Goal: Information Seeking & Learning: Find specific fact

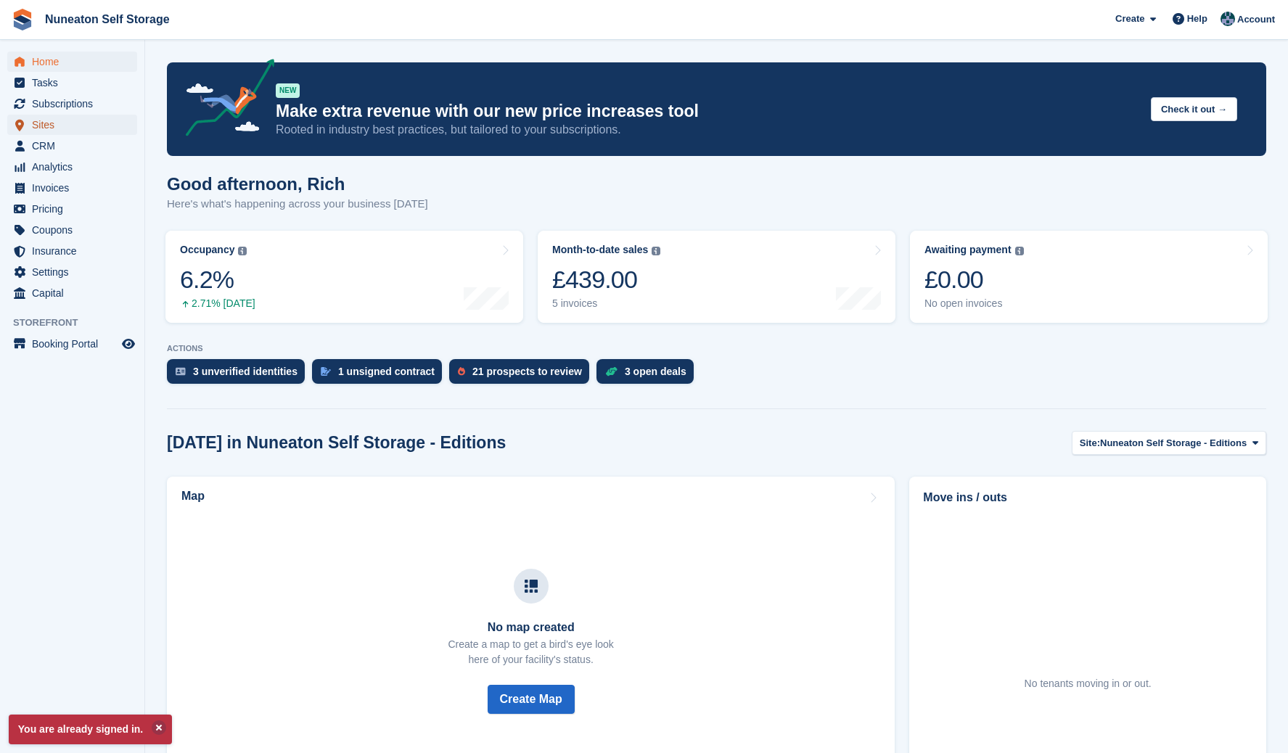
click at [45, 123] on span "Sites" at bounding box center [75, 125] width 87 height 20
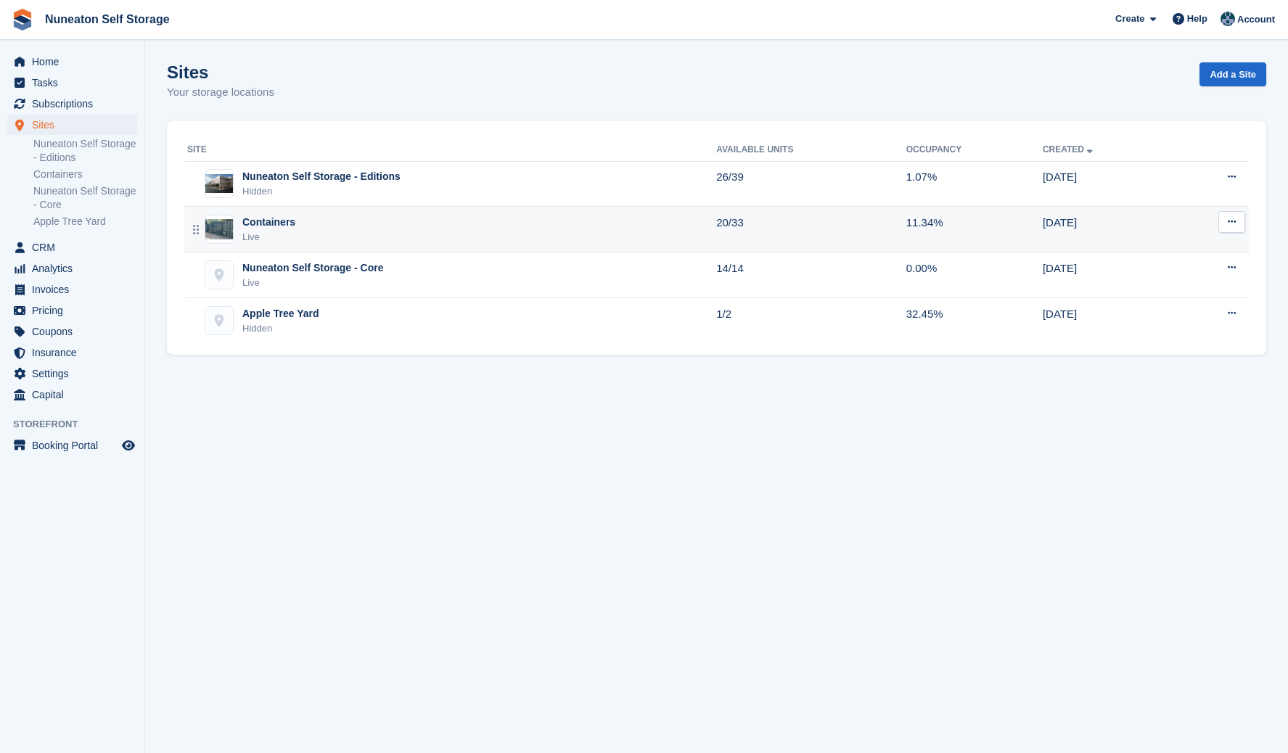
click at [292, 232] on div "Containers Live" at bounding box center [451, 230] width 529 height 30
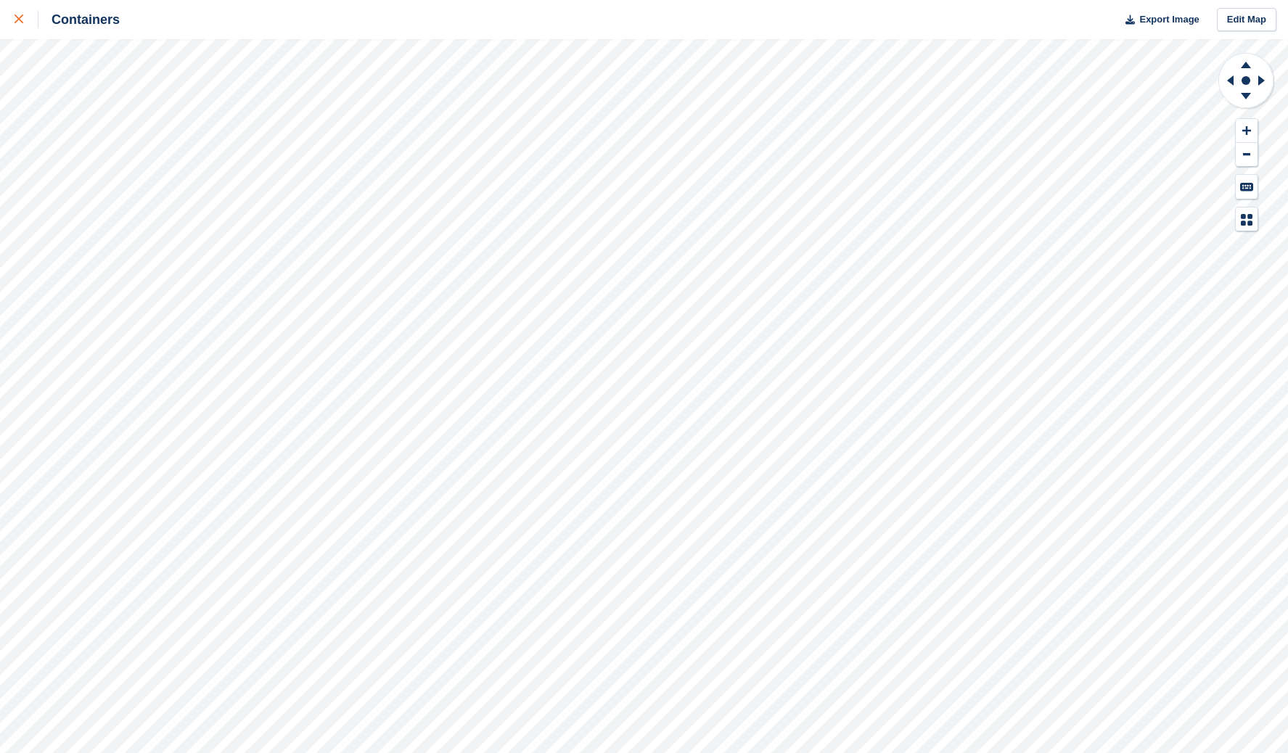
drag, startPoint x: 7, startPoint y: 20, endPoint x: 17, endPoint y: 27, distance: 12.5
click at [7, 20] on link at bounding box center [19, 19] width 38 height 39
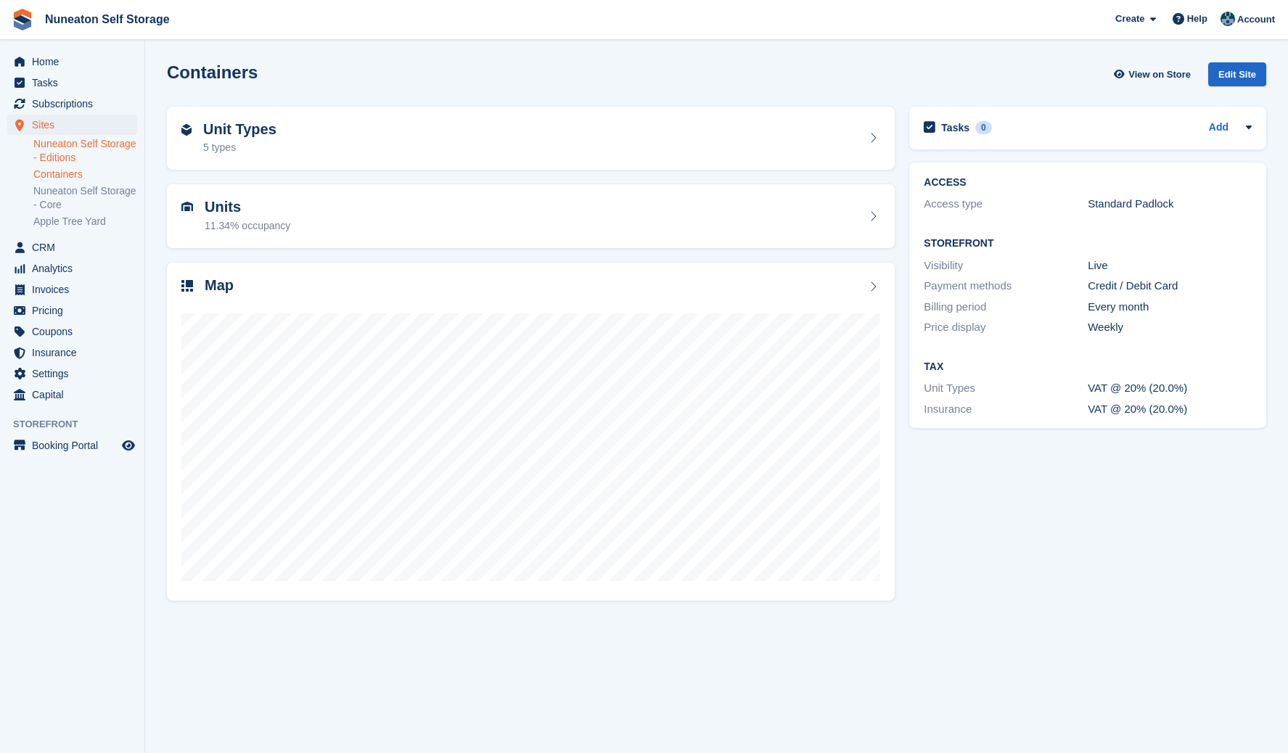
click at [75, 150] on link "Nuneaton Self Storage - Editions" at bounding box center [85, 151] width 104 height 28
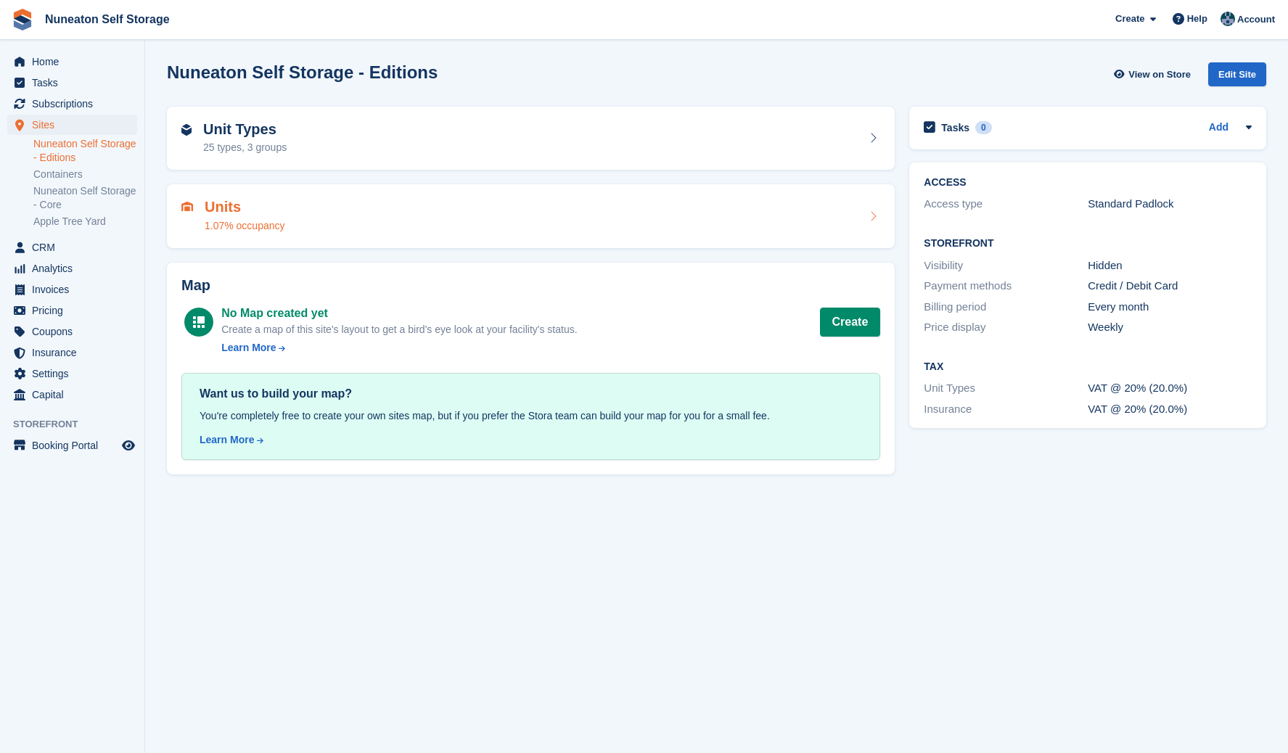
click at [242, 201] on h2 "Units" at bounding box center [245, 207] width 81 height 17
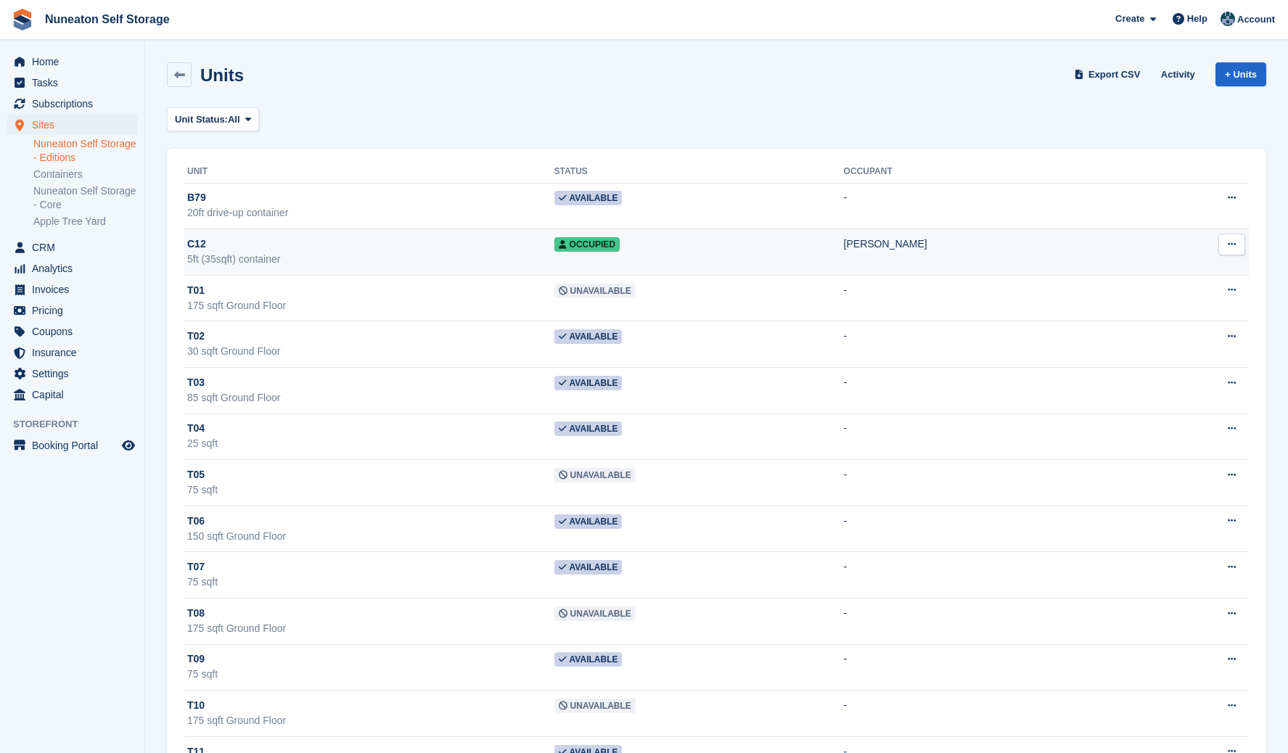
click at [498, 246] on div "C12" at bounding box center [370, 244] width 367 height 15
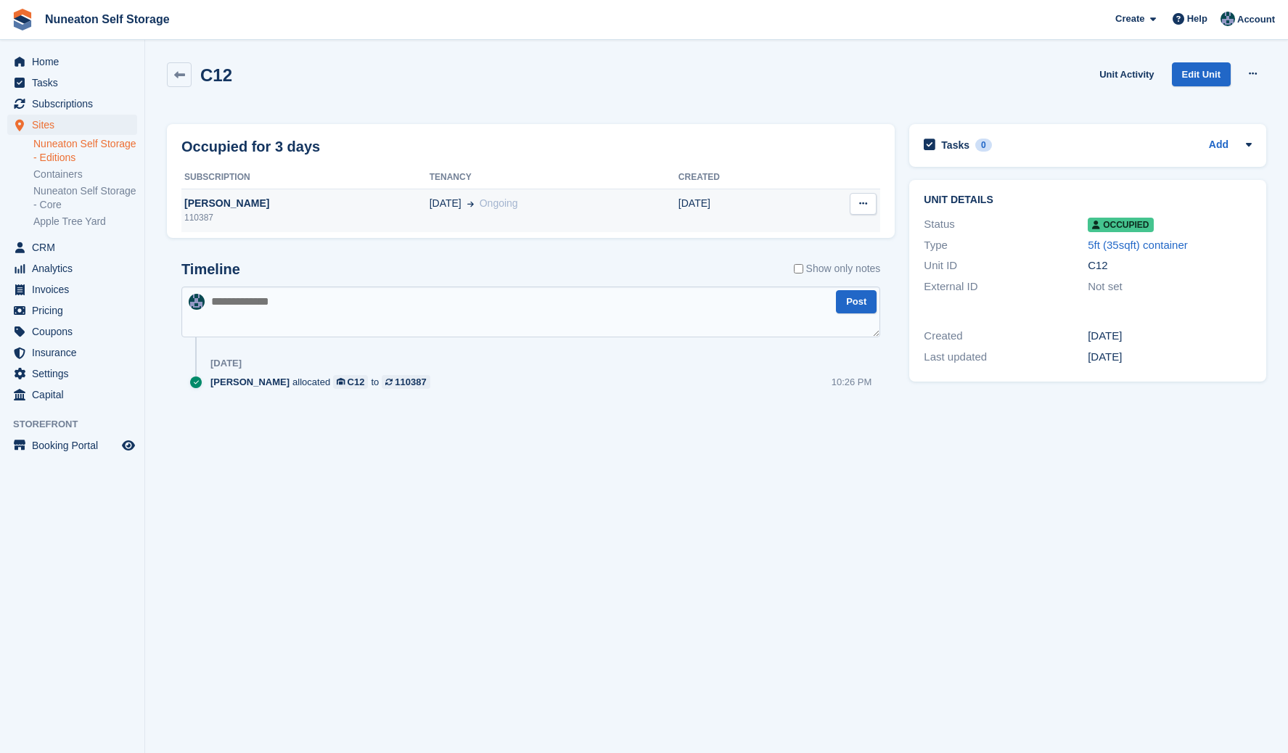
click at [237, 200] on div "[PERSON_NAME]" at bounding box center [305, 203] width 248 height 15
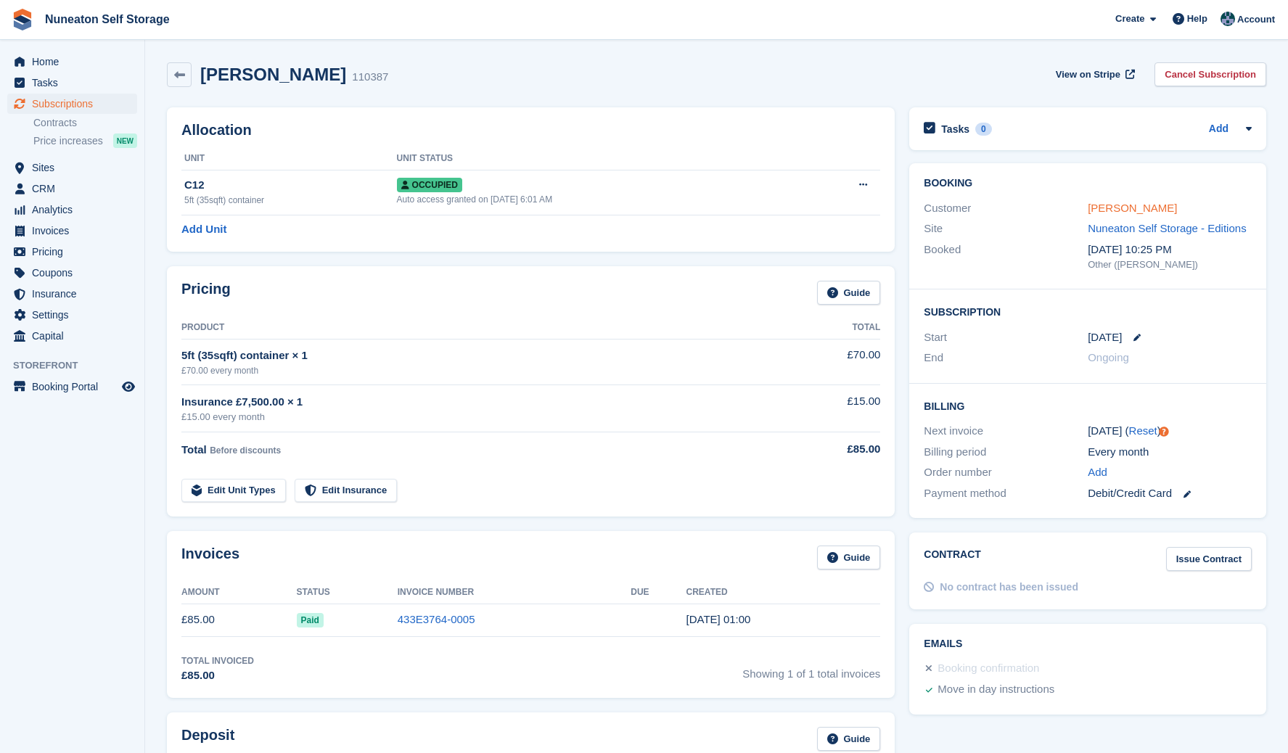
click at [1123, 204] on link "[PERSON_NAME]" at bounding box center [1132, 208] width 89 height 12
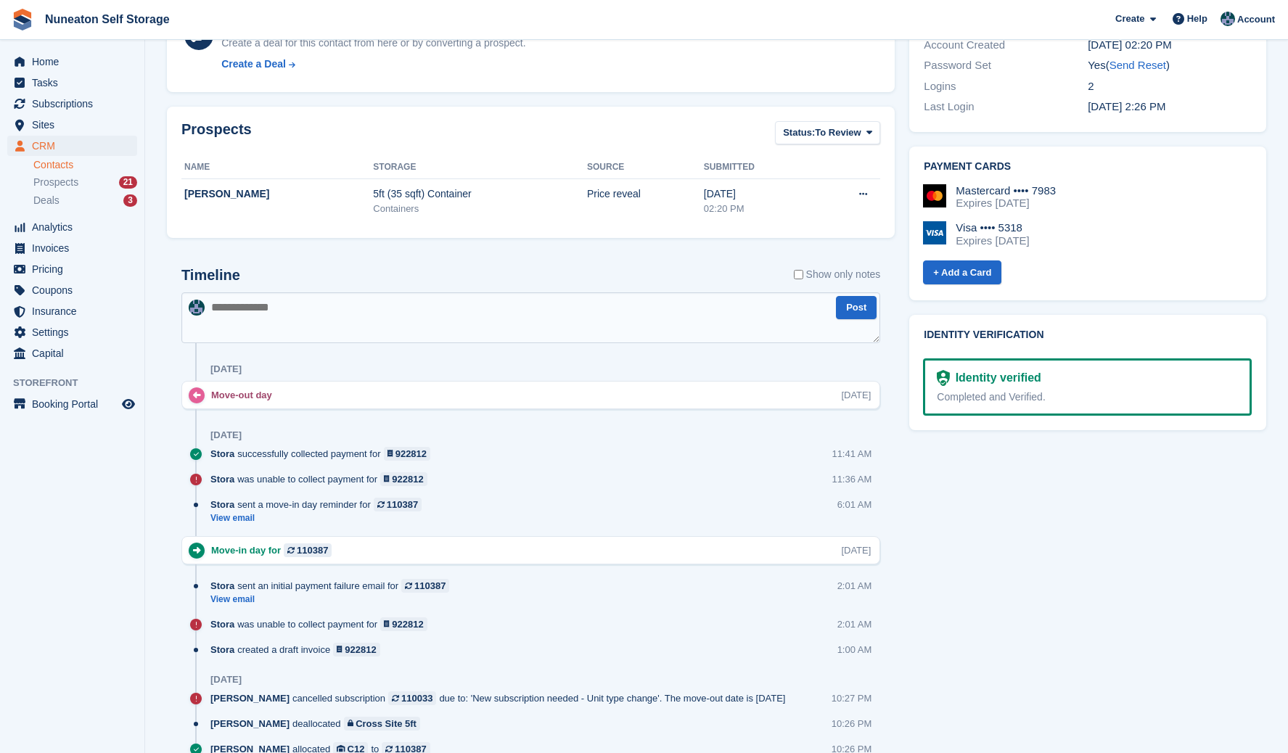
scroll to position [435, 0]
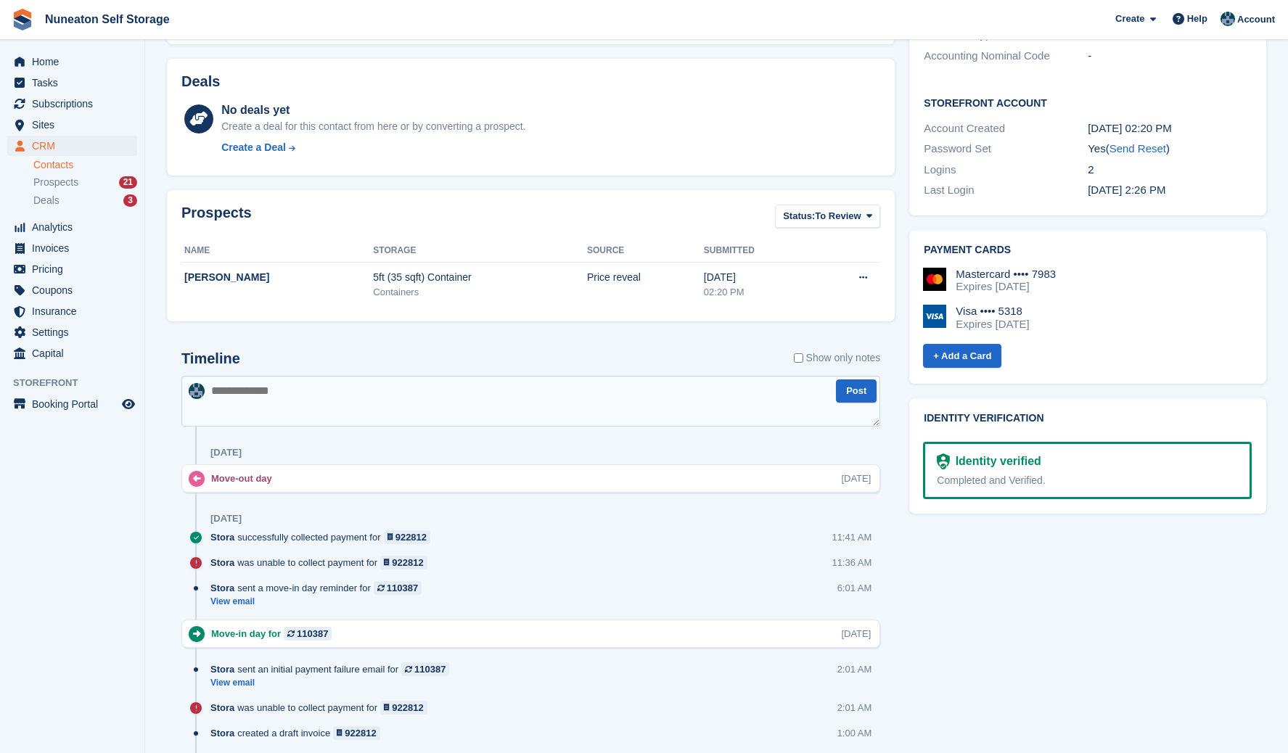
drag, startPoint x: 220, startPoint y: 479, endPoint x: 846, endPoint y: 470, distance: 626.4
click at [846, 470] on div "Move-out day Sat, 27 Sep" at bounding box center [530, 478] width 699 height 28
drag, startPoint x: 846, startPoint y: 470, endPoint x: 787, endPoint y: 496, distance: 64.3
click at [787, 496] on div at bounding box center [530, 500] width 699 height 15
drag, startPoint x: 862, startPoint y: 479, endPoint x: 252, endPoint y: 476, distance: 610.4
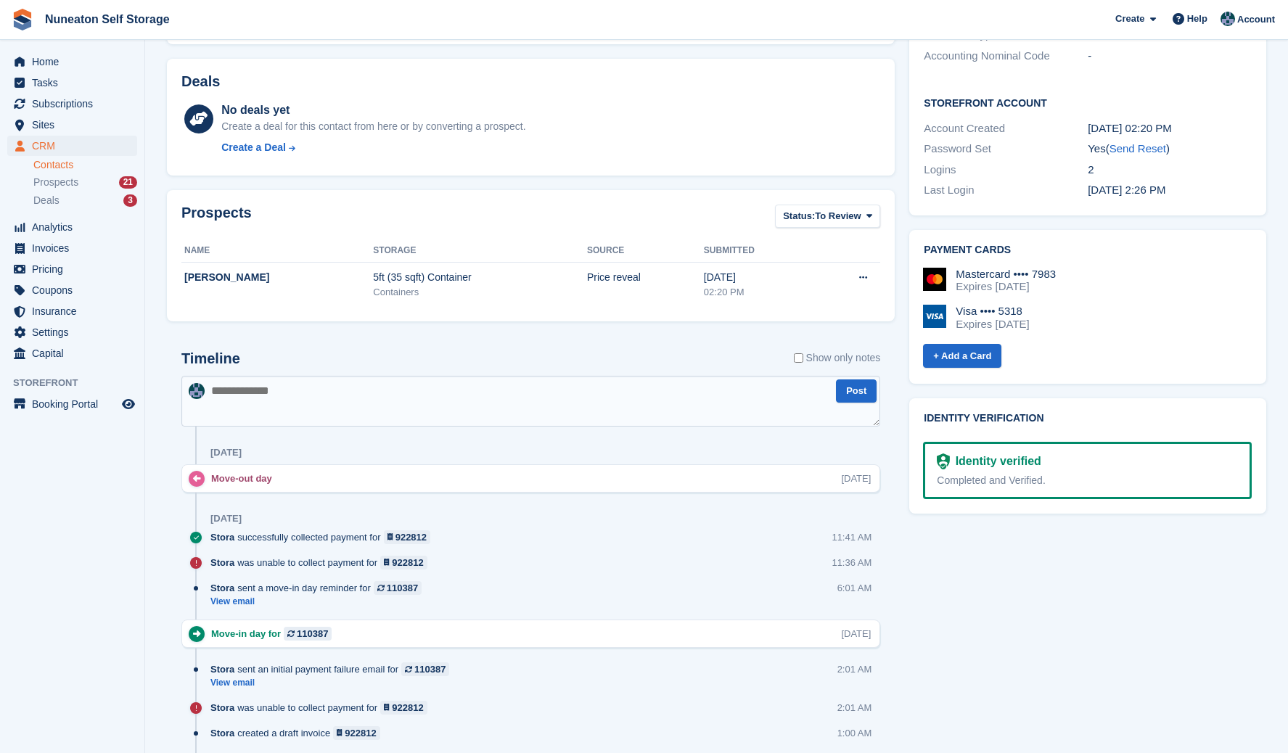
click at [252, 476] on div "Move-out day Sat, 27 Sep" at bounding box center [545, 479] width 668 height 14
click at [252, 476] on div "Move-out day" at bounding box center [245, 479] width 68 height 14
drag, startPoint x: 215, startPoint y: 481, endPoint x: 862, endPoint y: 485, distance: 647.4
click at [862, 485] on div "Move-out day Sat, 27 Sep" at bounding box center [545, 479] width 668 height 14
click at [862, 485] on div "Sat, 27 Sep" at bounding box center [856, 479] width 30 height 14
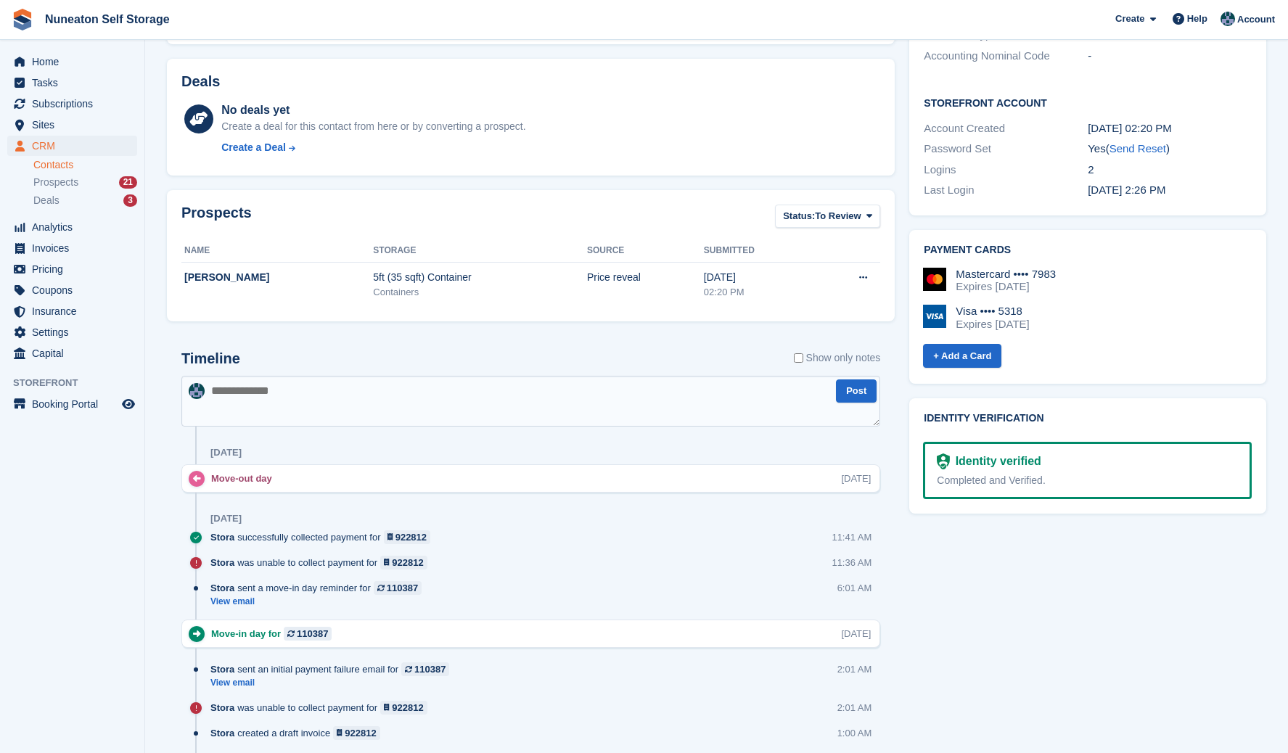
drag, startPoint x: 861, startPoint y: 480, endPoint x: 234, endPoint y: 482, distance: 627.1
click at [234, 482] on div "Move-out day Sat, 27 Sep" at bounding box center [545, 479] width 668 height 14
click at [234, 482] on div "Move-out day" at bounding box center [245, 479] width 68 height 14
drag, startPoint x: 234, startPoint y: 482, endPoint x: 890, endPoint y: 480, distance: 655.4
click at [890, 480] on div "Timeline Show only notes Post 27 Sep Move-out day Sat, 27 Sep 26 Sep Stora succ…" at bounding box center [531, 761] width 728 height 851
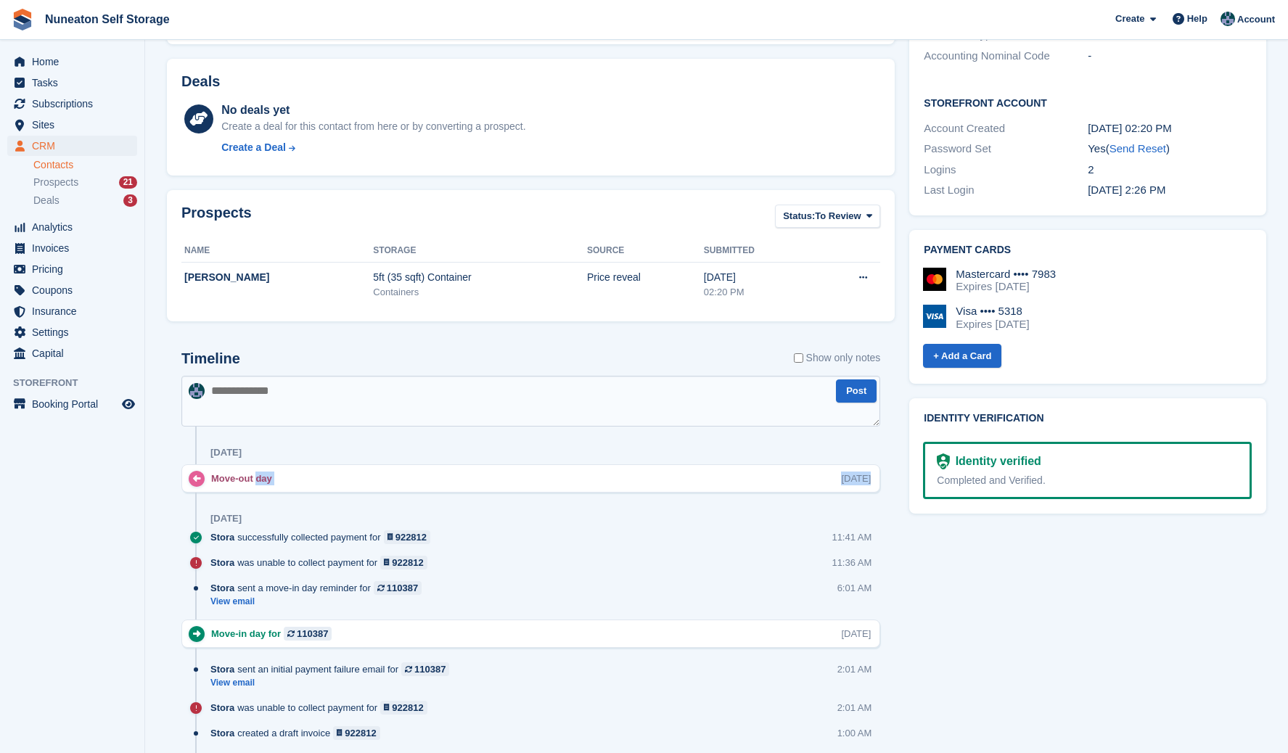
drag, startPoint x: 890, startPoint y: 480, endPoint x: 862, endPoint y: 483, distance: 27.7
click at [862, 483] on div "Sat, 27 Sep" at bounding box center [856, 479] width 30 height 14
drag, startPoint x: 862, startPoint y: 483, endPoint x: 221, endPoint y: 480, distance: 641.6
click at [221, 480] on div "Move-out day Sat, 27 Sep" at bounding box center [545, 479] width 668 height 14
click at [221, 480] on div "Move-out day" at bounding box center [245, 479] width 68 height 14
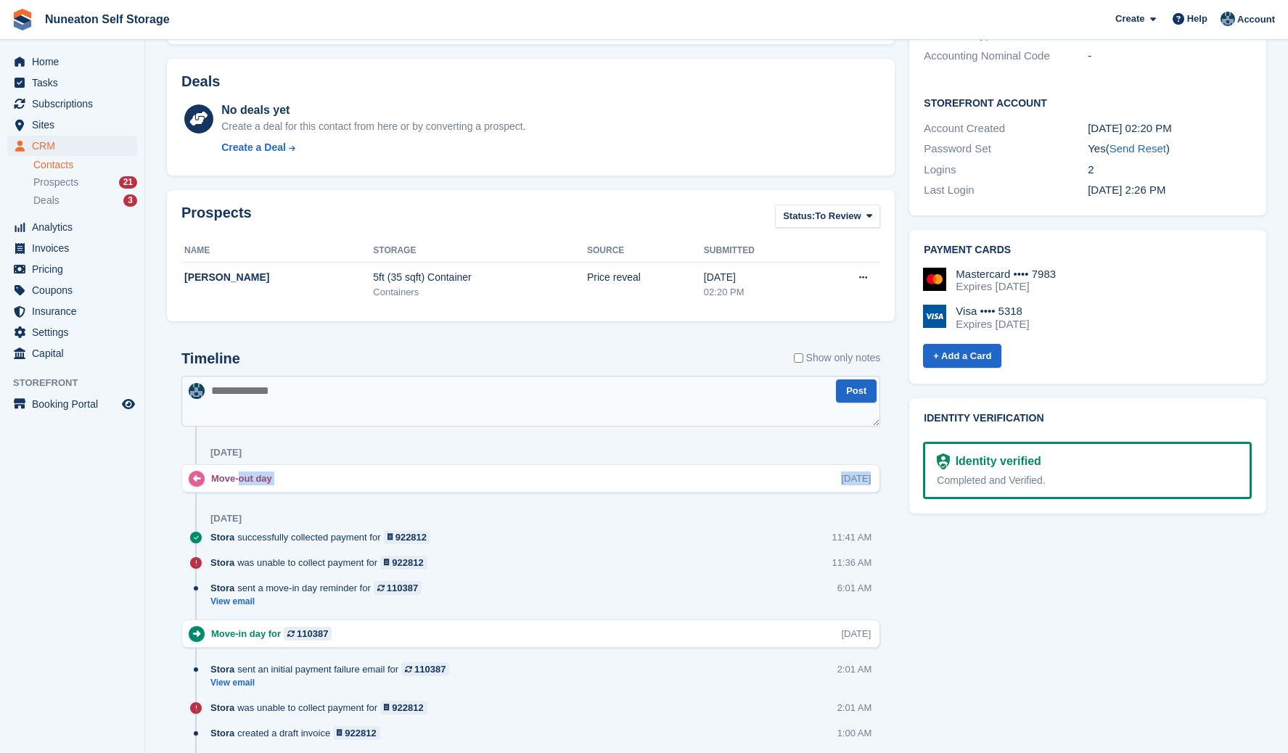
drag, startPoint x: 221, startPoint y: 480, endPoint x: 893, endPoint y: 475, distance: 672.1
click at [893, 475] on div "Timeline Show only notes Post 27 Sep Move-out day Sat, 27 Sep 26 Sep Stora succ…" at bounding box center [531, 761] width 728 height 851
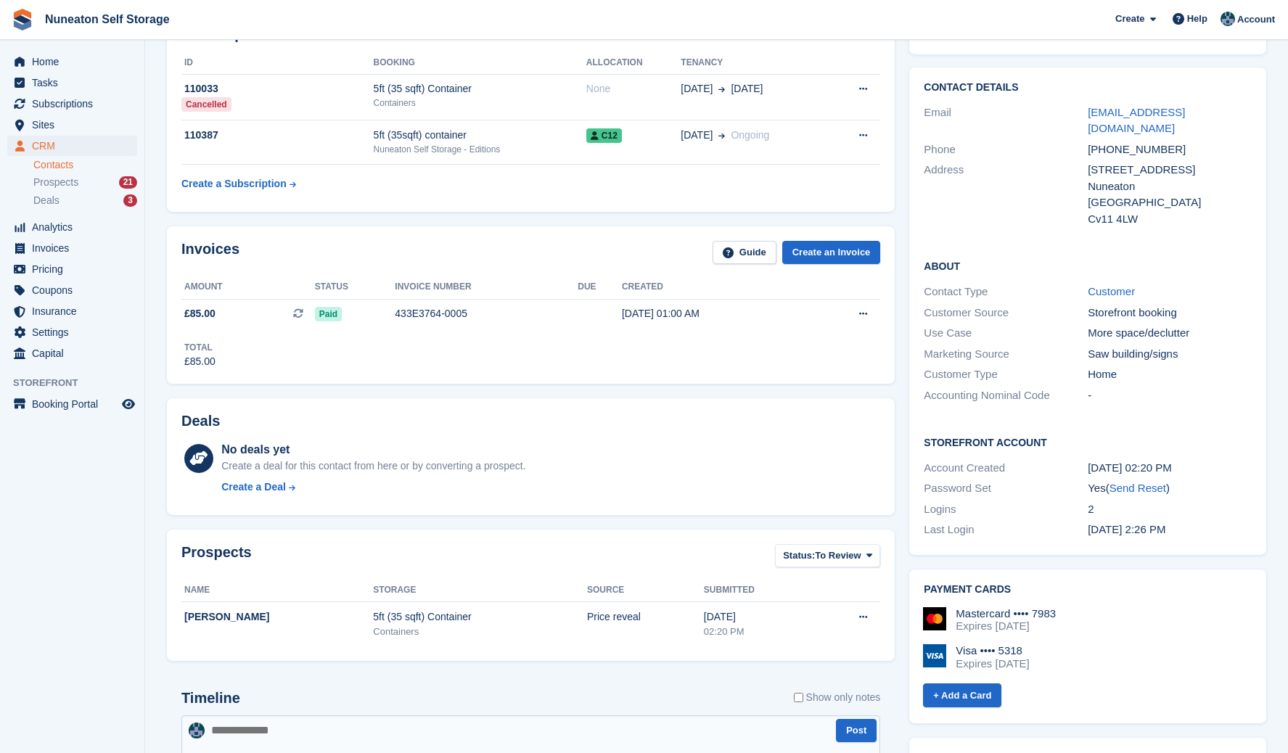
scroll to position [0, 0]
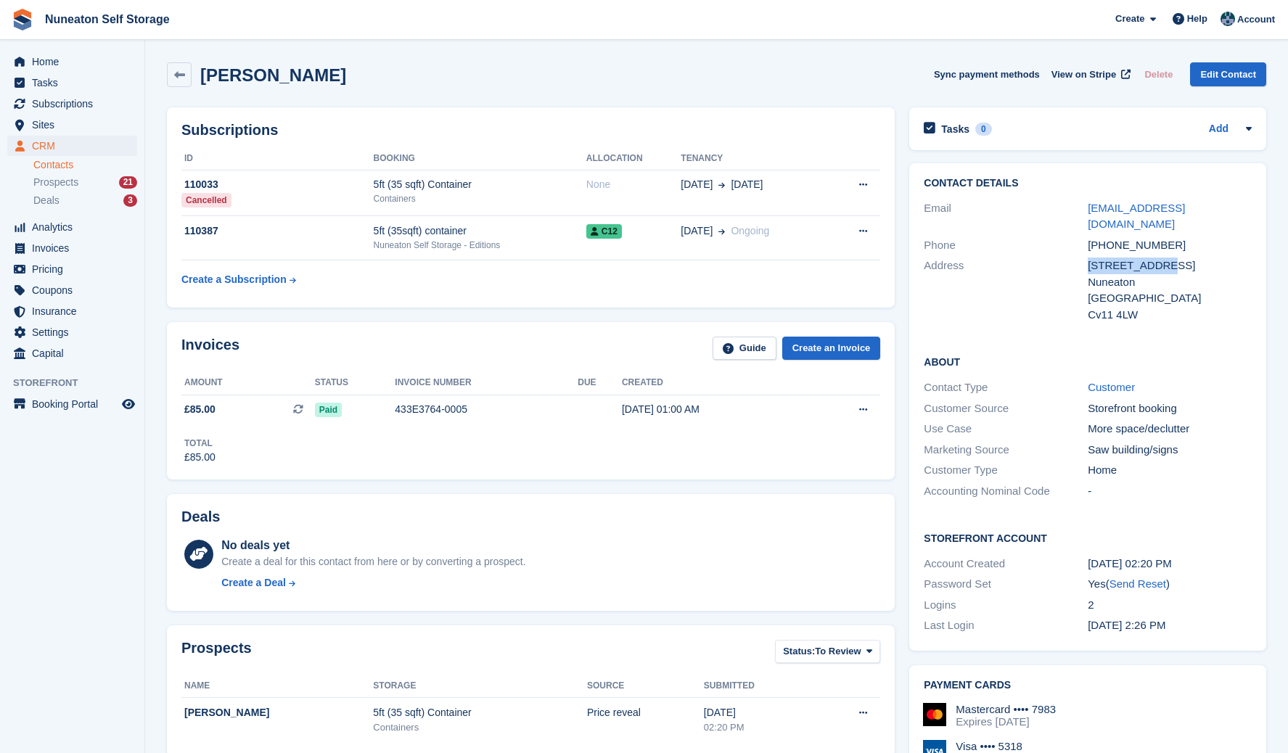
drag, startPoint x: 1088, startPoint y: 243, endPoint x: 1153, endPoint y: 247, distance: 64.7
click at [1153, 258] on div "16 hilditch way" at bounding box center [1170, 266] width 164 height 17
drag, startPoint x: 1089, startPoint y: 253, endPoint x: 1144, endPoint y: 254, distance: 54.4
click at [1144, 258] on div "16 hilditch way" at bounding box center [1170, 266] width 164 height 17
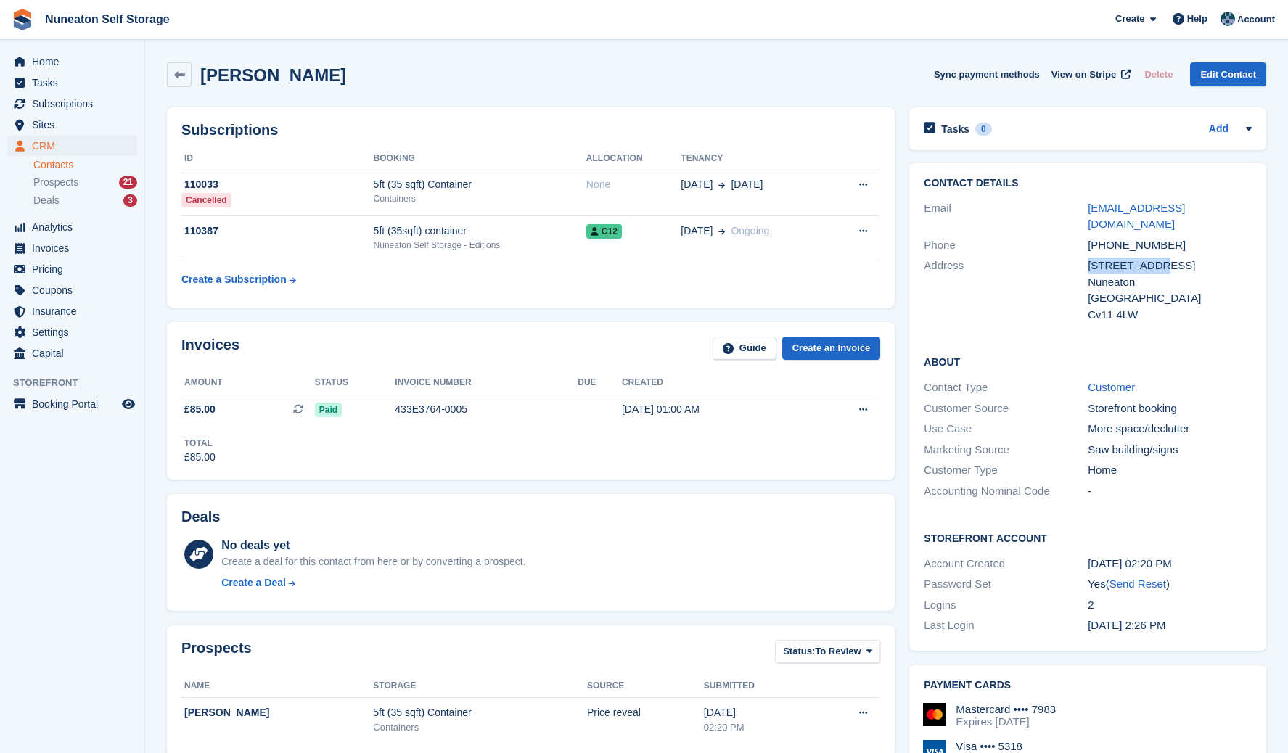
click at [1145, 258] on div "16 hilditch way" at bounding box center [1170, 266] width 164 height 17
drag, startPoint x: 1163, startPoint y: 250, endPoint x: 1090, endPoint y: 258, distance: 73.7
click at [1090, 258] on div "16 hilditch way Nuneaton United Kingdom Cv11 4LW" at bounding box center [1170, 290] width 164 height 65
click at [1090, 274] on div "Nuneaton" at bounding box center [1170, 282] width 164 height 17
drag, startPoint x: 1087, startPoint y: 253, endPoint x: 1147, endPoint y: 250, distance: 60.3
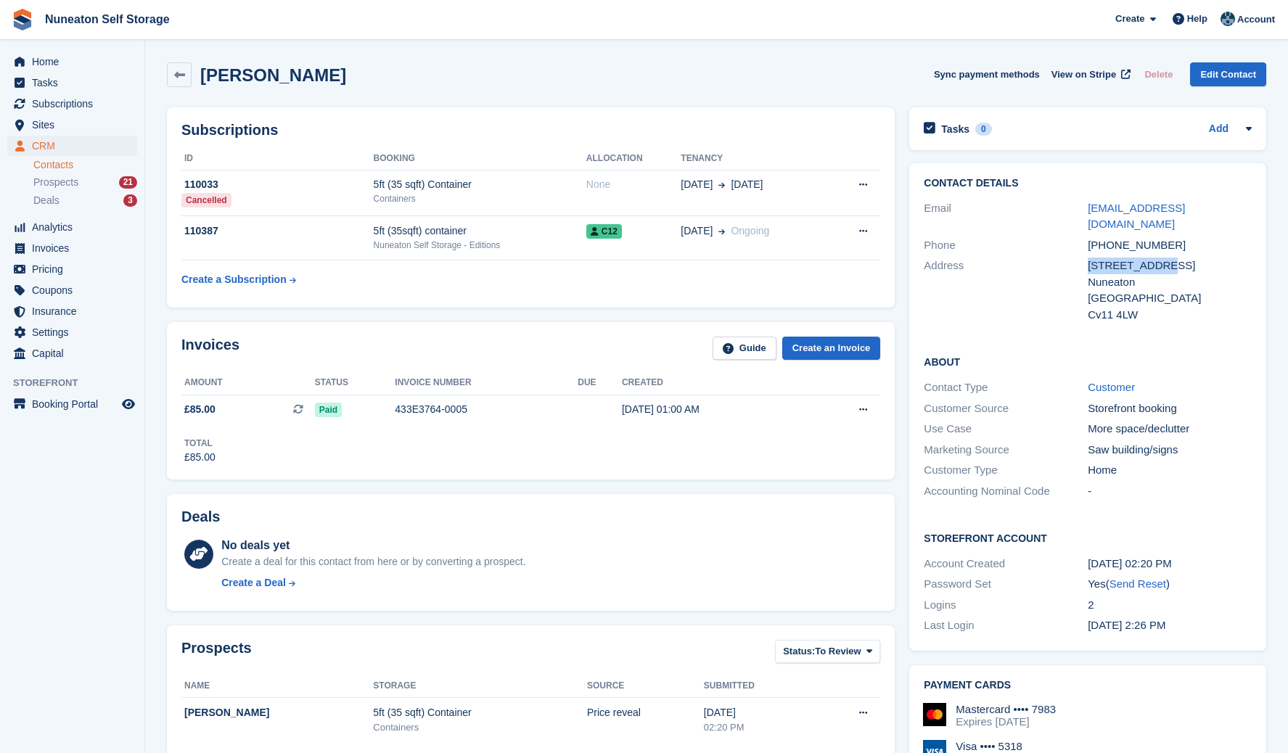
click at [1147, 255] on div "Address 16 hilditch way Nuneaton United Kingdom Cv11 4LW" at bounding box center [1088, 290] width 328 height 70
click at [1147, 258] on div "16 hilditch way" at bounding box center [1170, 266] width 164 height 17
drag, startPoint x: 1147, startPoint y: 250, endPoint x: 1120, endPoint y: 248, distance: 27.7
click at [1120, 258] on div "16 hilditch way" at bounding box center [1170, 266] width 164 height 17
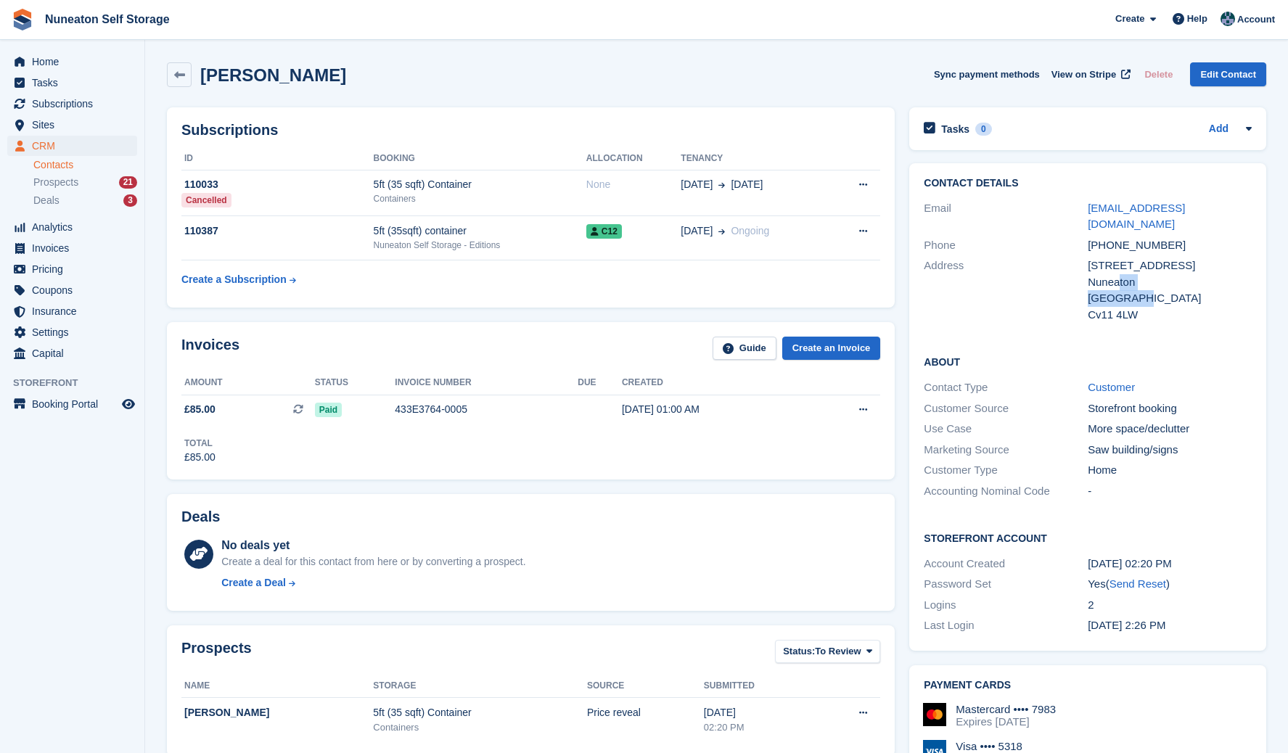
drag, startPoint x: 1132, startPoint y: 282, endPoint x: 1121, endPoint y: 267, distance: 18.1
click at [1121, 267] on div "16 hilditch way Nuneaton United Kingdom Cv11 4LW" at bounding box center [1170, 290] width 164 height 65
